Goal: Task Accomplishment & Management: Manage account settings

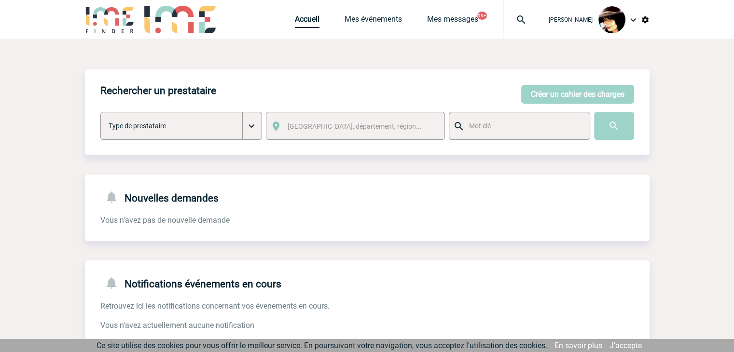
click at [295, 23] on link "Accueil" at bounding box center [307, 21] width 25 height 14
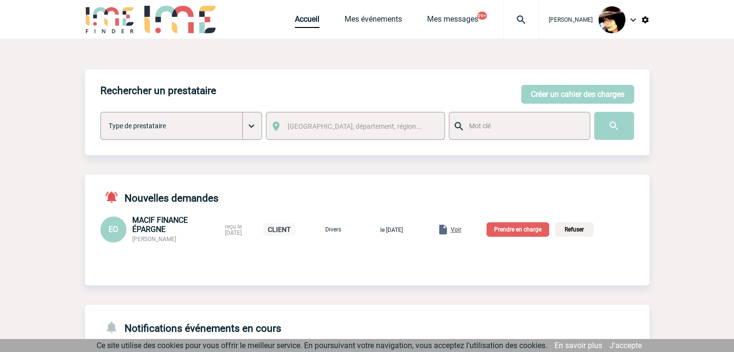
click at [461, 233] on span "Voir" at bounding box center [456, 229] width 11 height 7
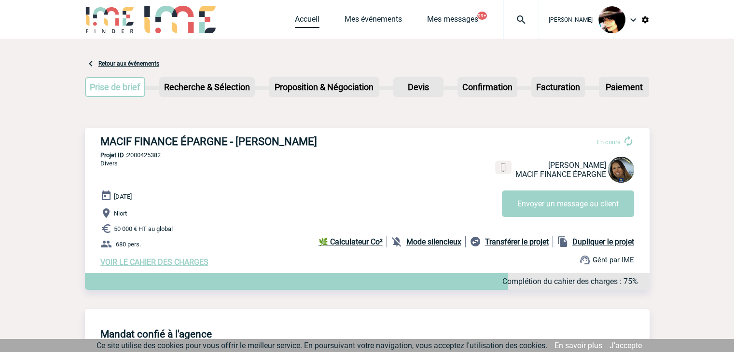
click at [295, 21] on link "Accueil" at bounding box center [307, 21] width 25 height 14
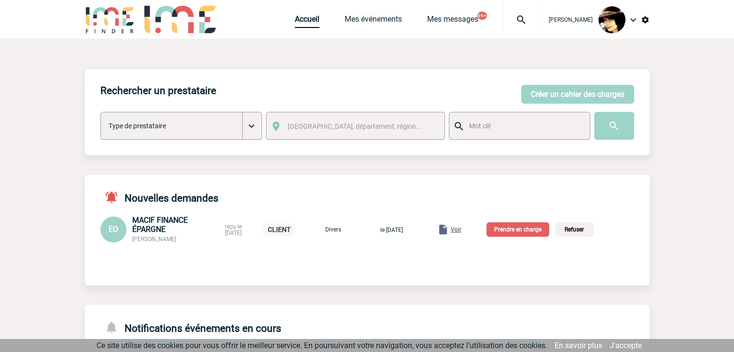
click at [517, 232] on p "Prendre en charge" at bounding box center [517, 229] width 63 height 14
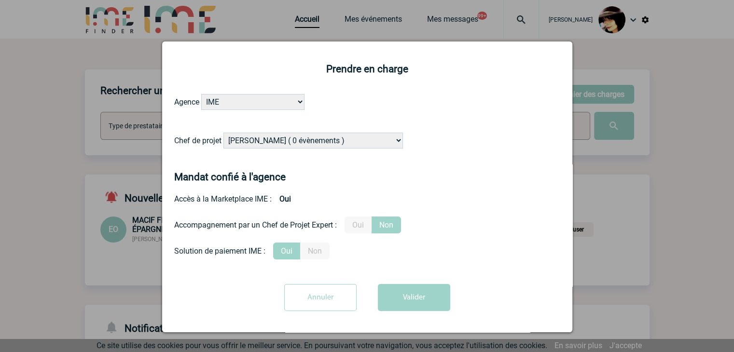
click at [265, 141] on select "Alizée VERLAGUET ( 0 évènements ) Anne GIRAUD ( 1196 évènements ) Anne-François…" at bounding box center [313, 141] width 180 height 16
select select "131234"
click at [265, 141] on select "Alizée VERLAGUET ( 0 évènements ) Anne GIRAUD ( 1196 évènements ) Anne-François…" at bounding box center [313, 141] width 180 height 16
click at [357, 227] on label "Oui" at bounding box center [358, 225] width 27 height 17
click at [0, 0] on input "Oui" at bounding box center [0, 0] width 0 height 0
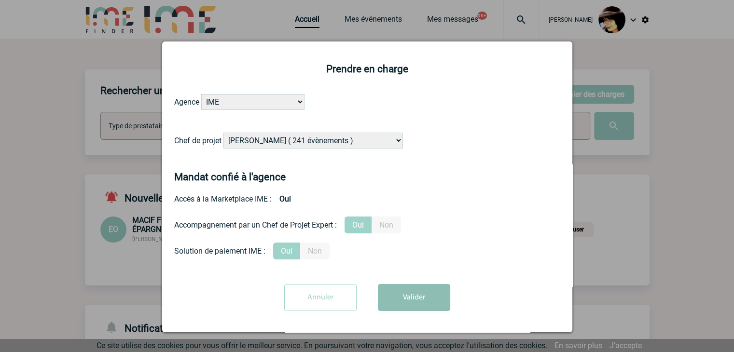
click at [404, 302] on button "Valider" at bounding box center [414, 297] width 72 height 27
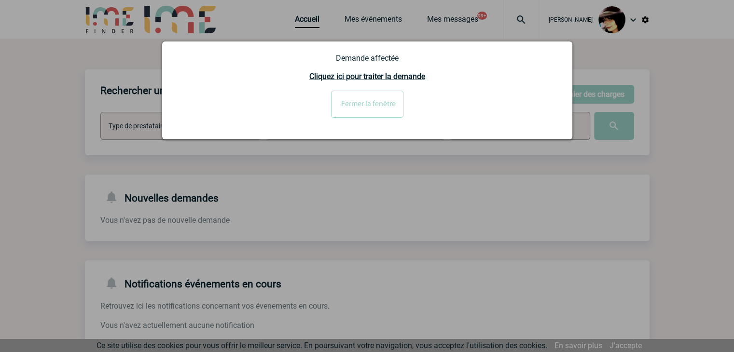
click at [377, 112] on input "Fermer la fenêtre" at bounding box center [367, 104] width 72 height 27
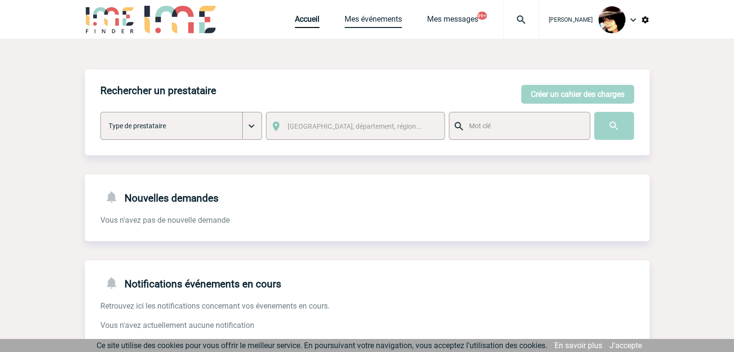
click at [358, 22] on link "Mes événements" at bounding box center [373, 21] width 57 height 14
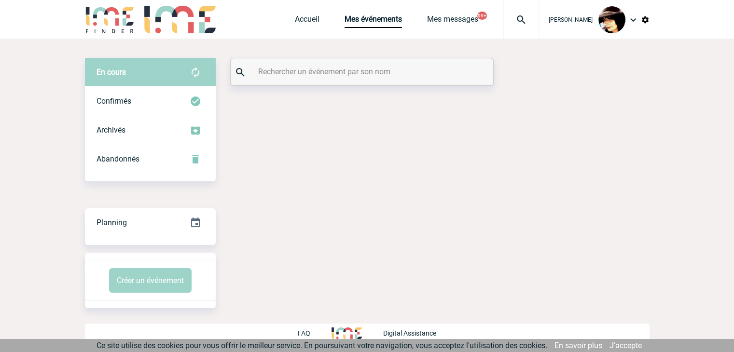
click at [313, 76] on input "text" at bounding box center [363, 72] width 215 height 14
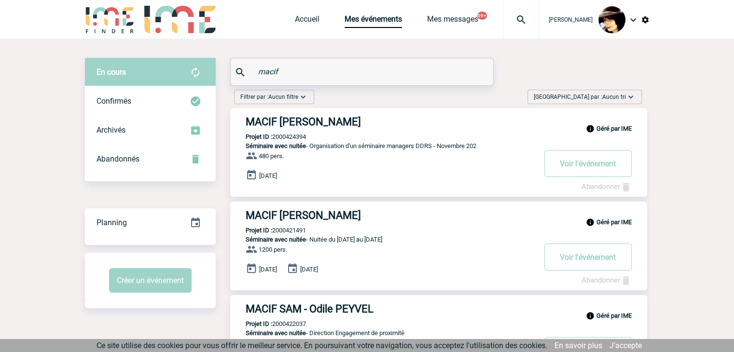
type input "macif"
click at [511, 18] on img at bounding box center [521, 20] width 35 height 12
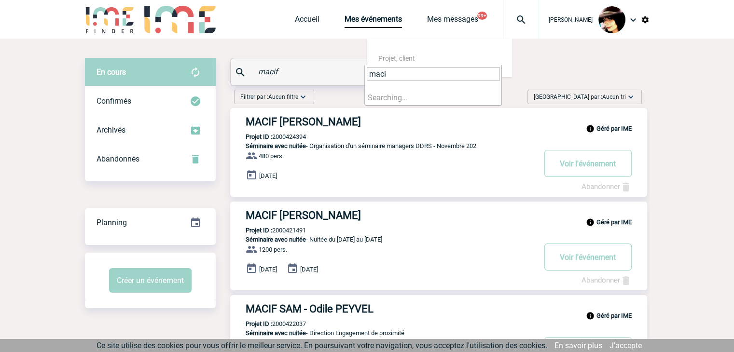
type input "macif"
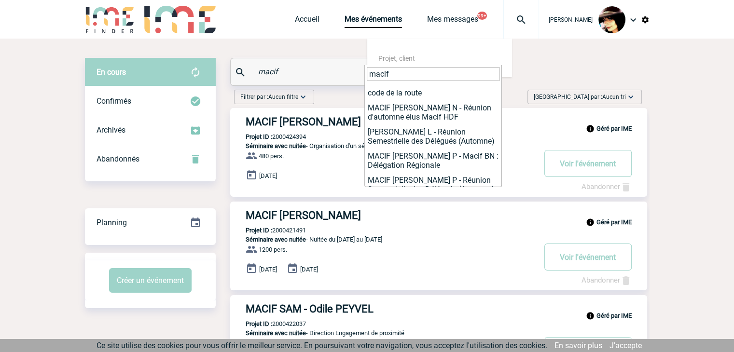
scroll to position [4829, 0]
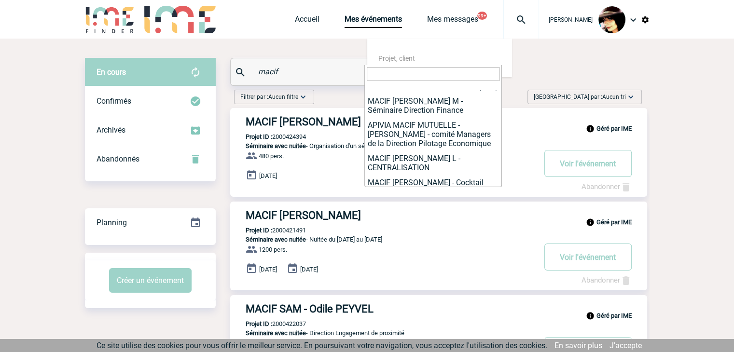
select select "24883"
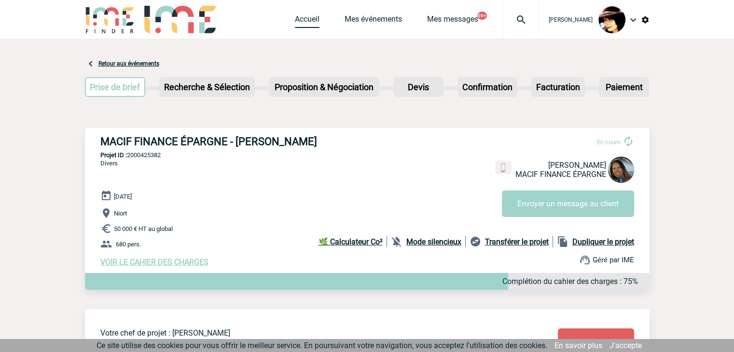
click at [297, 23] on link "Accueil" at bounding box center [307, 21] width 25 height 14
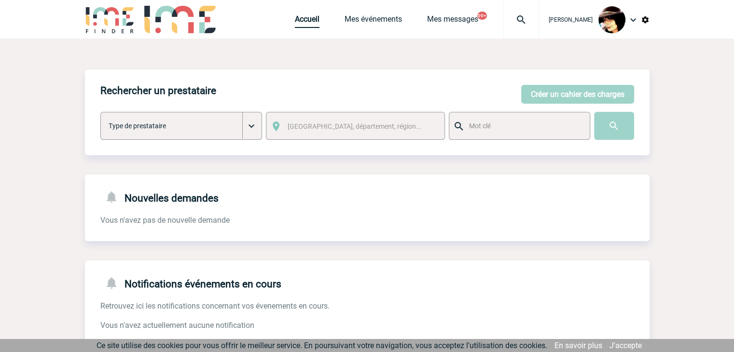
click at [310, 23] on span "Accueil" at bounding box center [320, 18] width 50 height 9
click at [299, 22] on link "Accueil" at bounding box center [307, 21] width 25 height 14
